Goal: Information Seeking & Learning: Learn about a topic

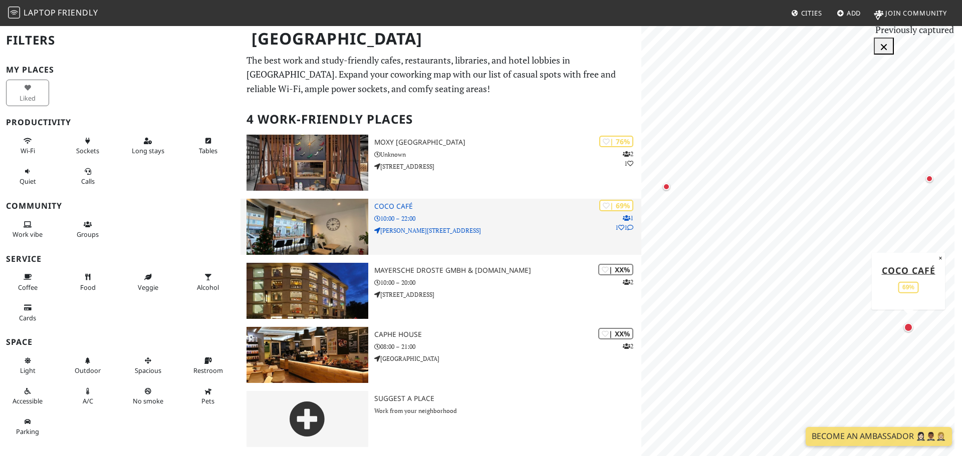
click at [490, 227] on p "Friedrich-Ebert-Straße 10" at bounding box center [507, 231] width 267 height 10
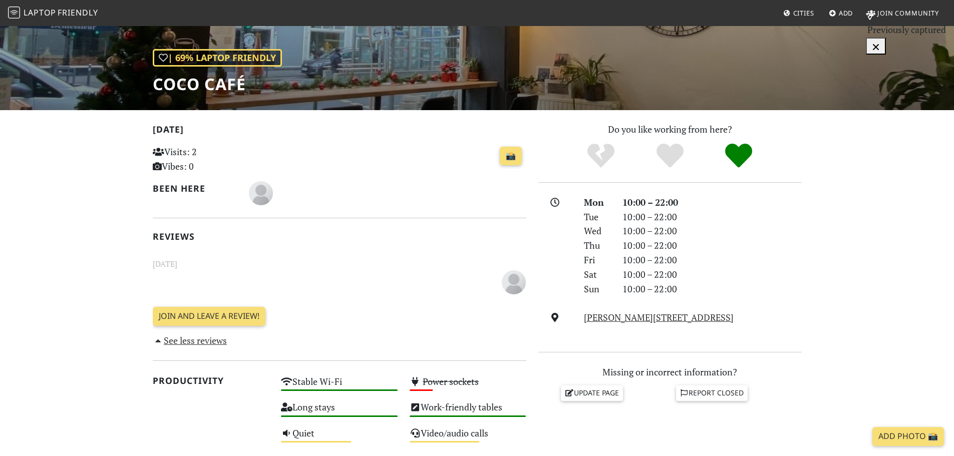
scroll to position [100, 0]
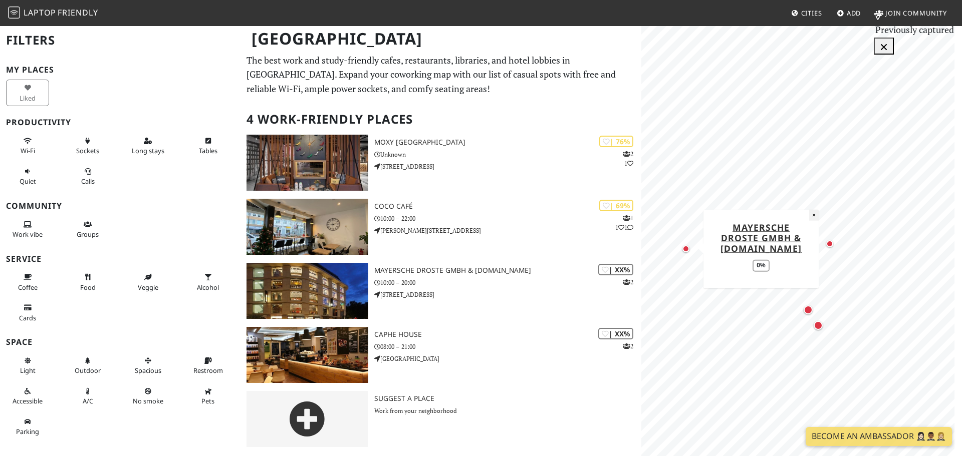
click at [811, 214] on button "×" at bounding box center [814, 214] width 10 height 11
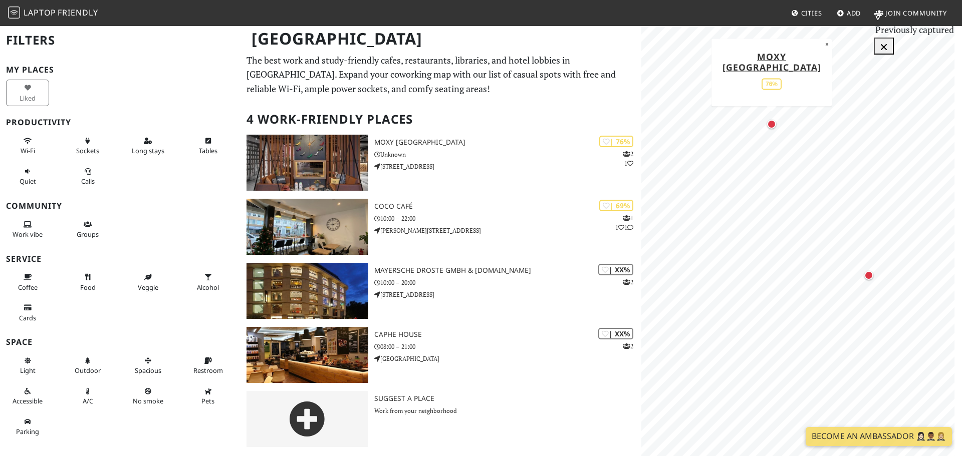
click at [772, 126] on div "Map marker" at bounding box center [771, 124] width 9 height 9
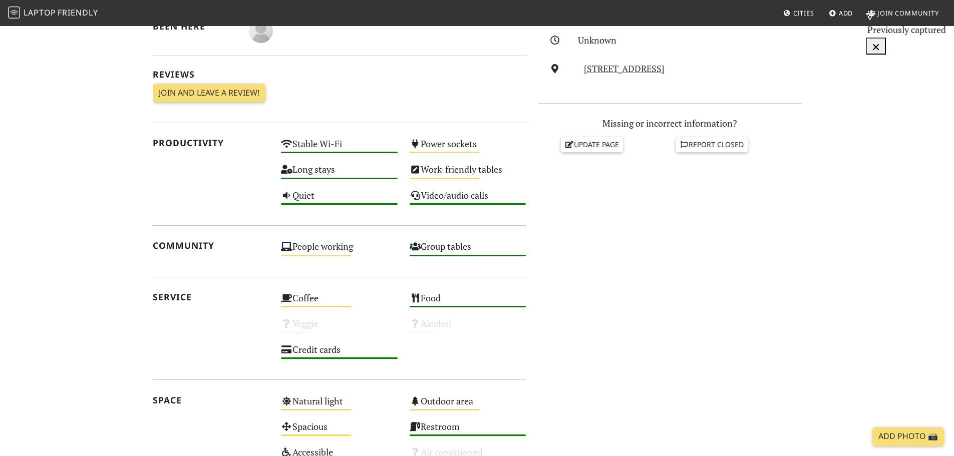
scroll to position [301, 0]
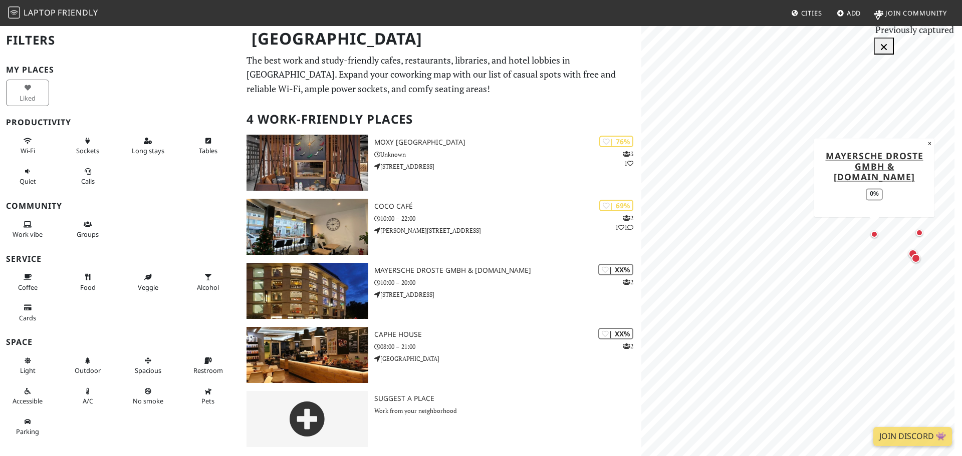
click at [869, 235] on div "Map marker" at bounding box center [874, 234] width 12 height 12
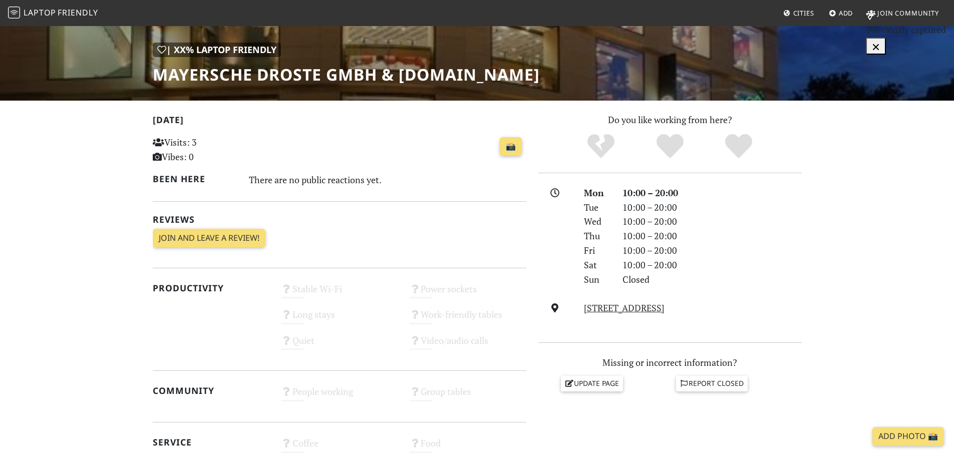
scroll to position [150, 0]
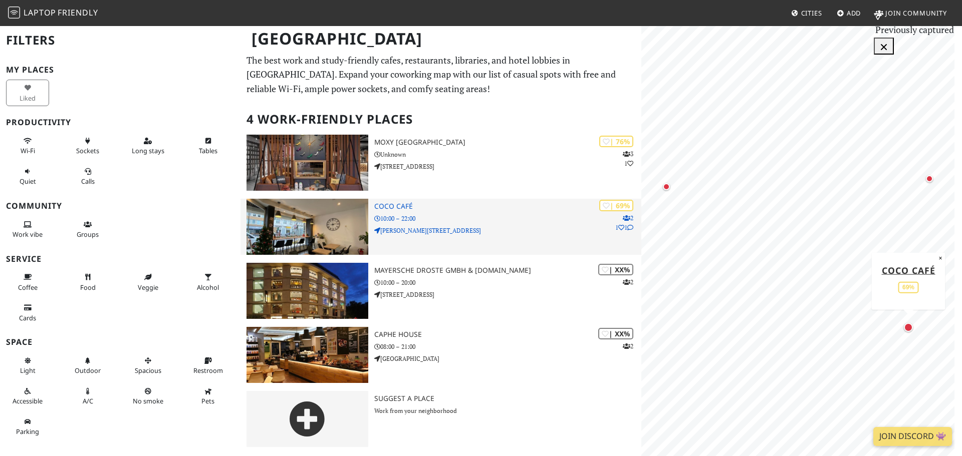
click at [458, 219] on p "10:00 – 22:00" at bounding box center [507, 219] width 267 height 10
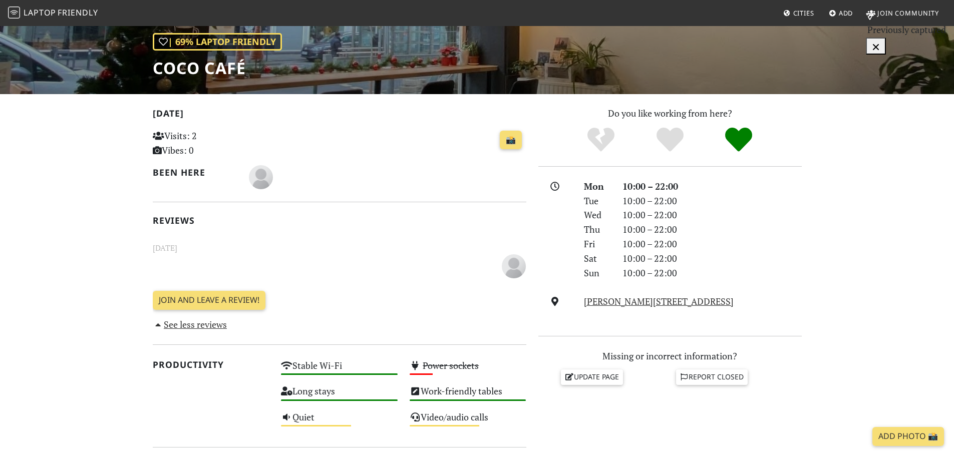
scroll to position [22, 0]
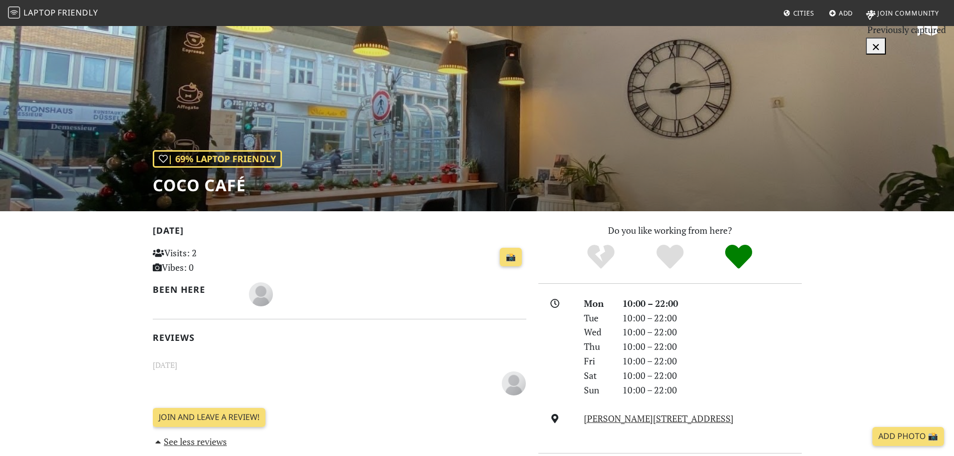
click at [70, 11] on span "Friendly" at bounding box center [78, 12] width 40 height 11
